Goal: Obtain resource: Obtain resource

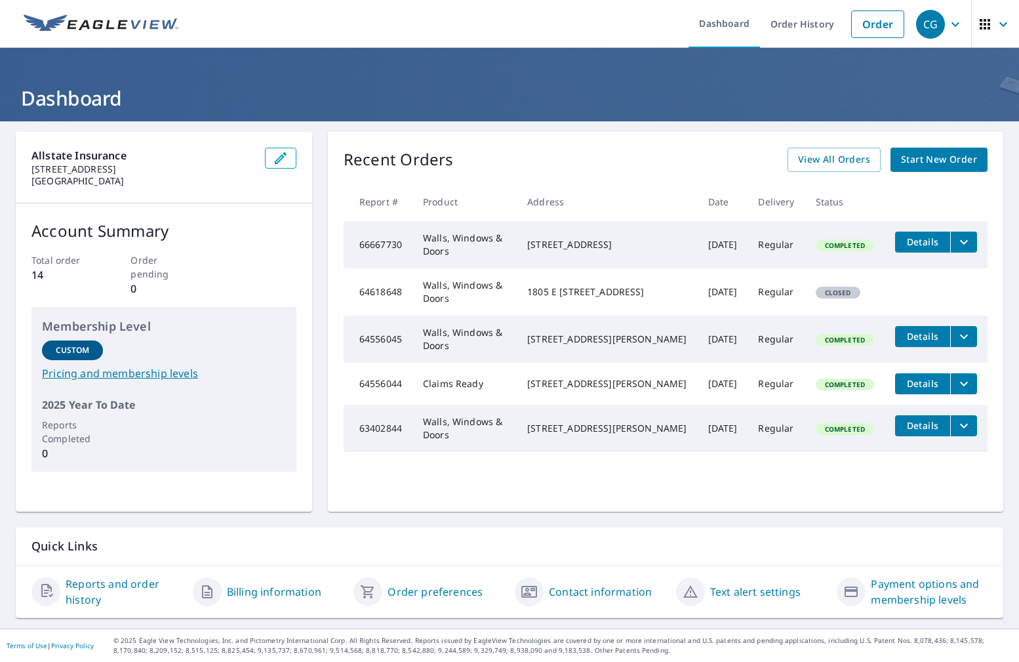
click at [106, 586] on link "Reports and order history" at bounding box center [124, 591] width 117 height 31
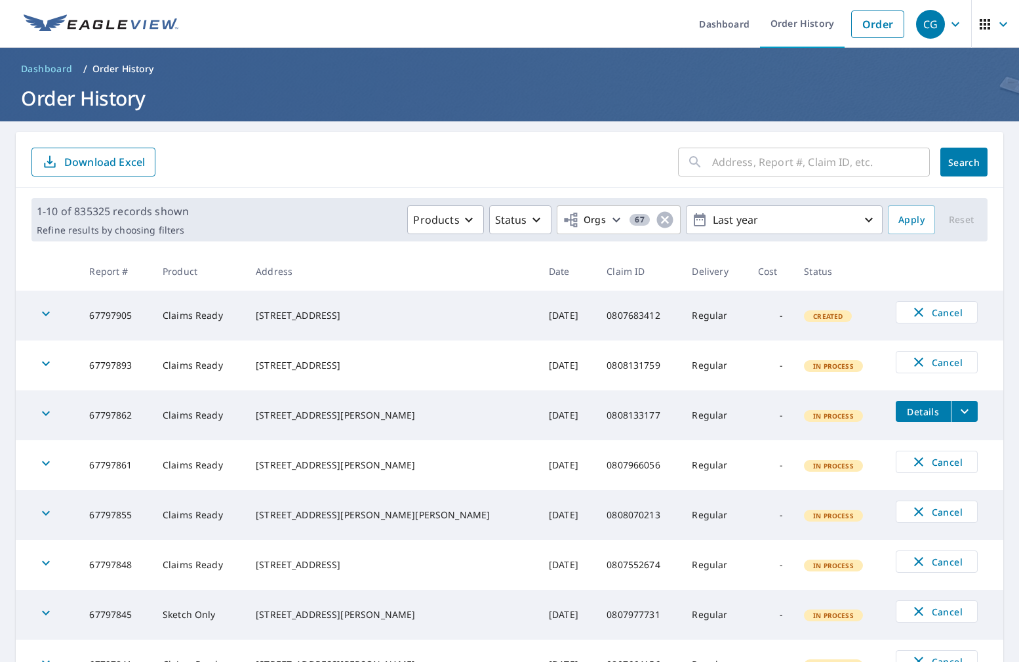
drag, startPoint x: 785, startPoint y: 160, endPoint x: 801, endPoint y: 177, distance: 23.7
click at [785, 160] on input "text" at bounding box center [821, 162] width 218 height 37
paste input "0807936729"
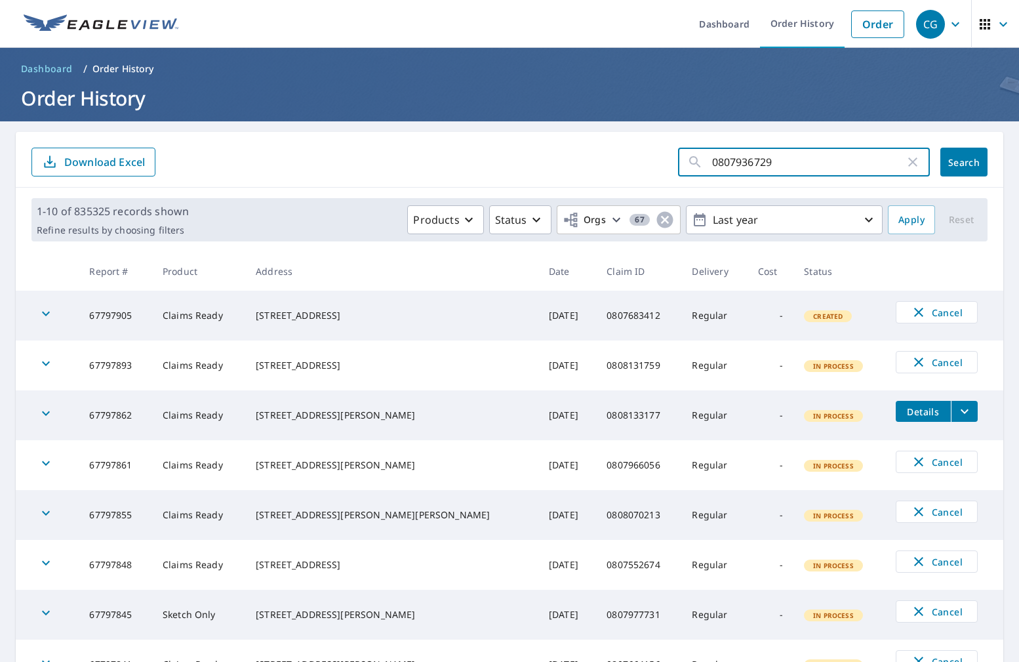
type input "0807936729"
click at [951, 159] on span "Search" at bounding box center [964, 162] width 26 height 12
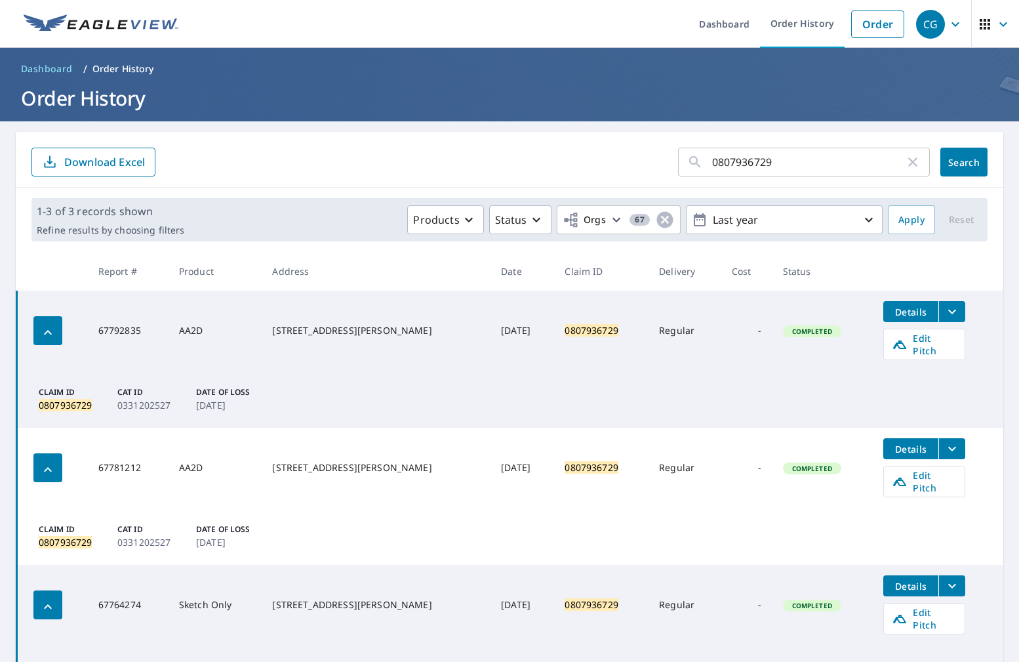
click at [722, 386] on td "Claim ID 0807936729 Cat ID 0331202527 Date of Loss Mar 29, 2025" at bounding box center [510, 399] width 987 height 57
click at [944, 309] on icon "filesDropdownBtn-67792835" at bounding box center [952, 312] width 16 height 16
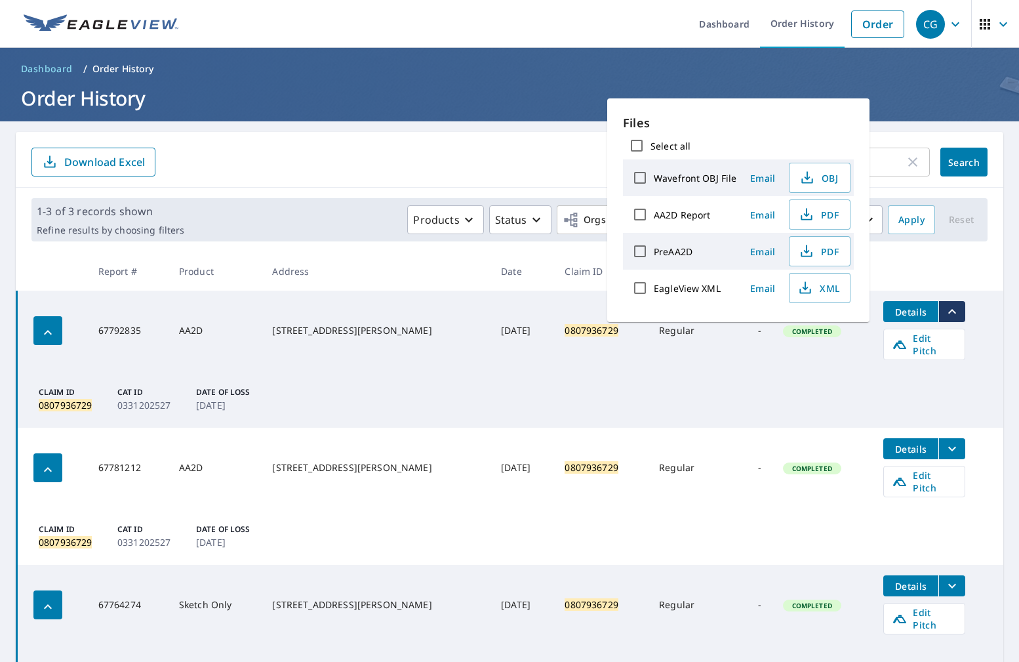
click at [939, 388] on td "Claim ID 0807936729 Cat ID 0331202527 Date of Loss Mar 29, 2025" at bounding box center [510, 399] width 987 height 57
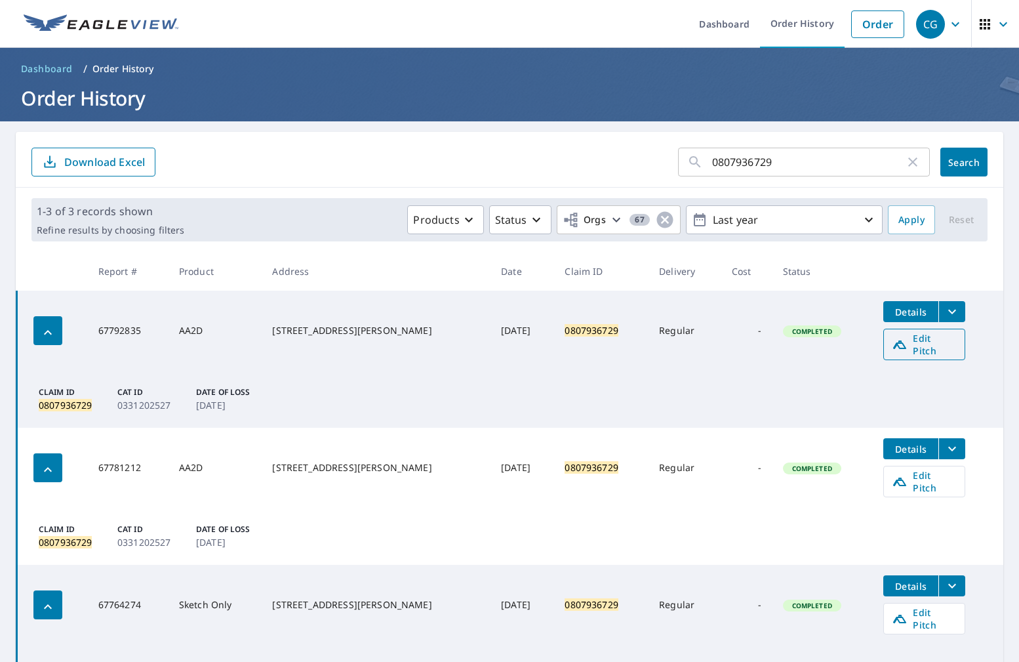
click at [922, 344] on span "Edit Pitch" at bounding box center [924, 344] width 65 height 25
click at [945, 312] on button "filesDropdownBtn-67792835" at bounding box center [951, 311] width 27 height 21
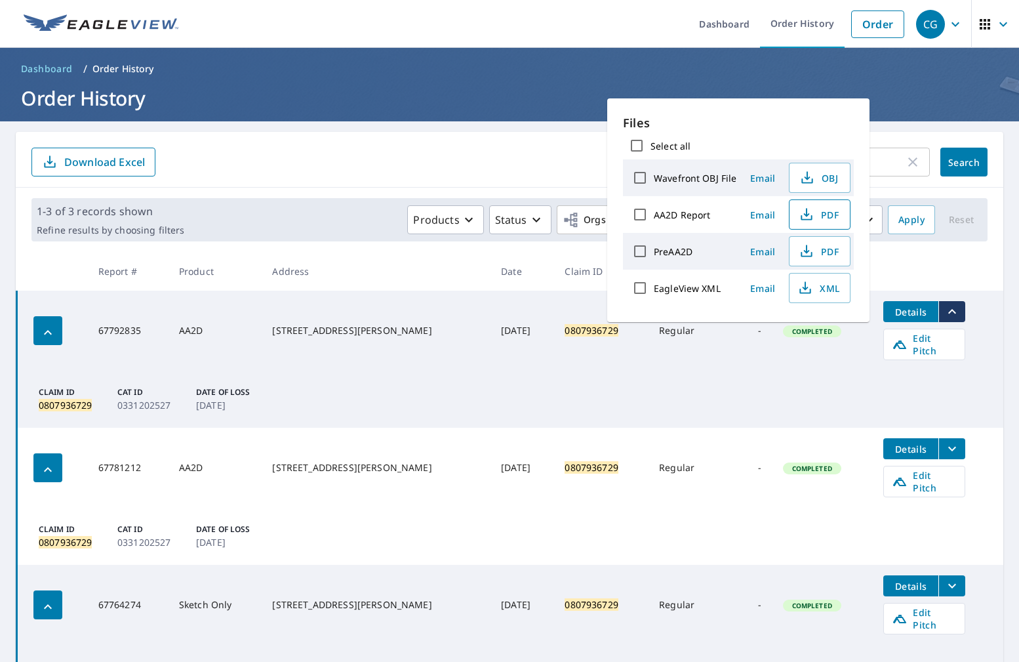
click at [822, 211] on span "PDF" at bounding box center [818, 215] width 42 height 16
